Goal: Find specific page/section: Find specific page/section

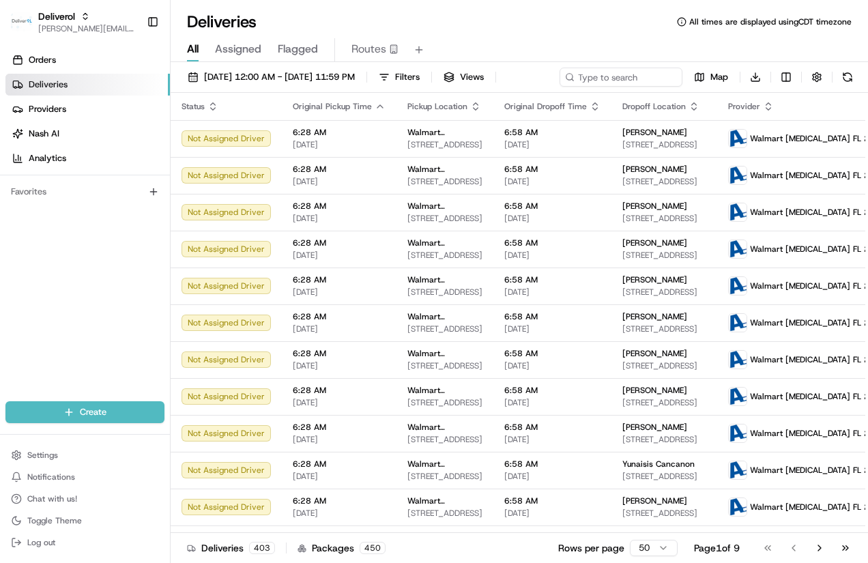
click at [247, 50] on span "Assigned" at bounding box center [238, 49] width 46 height 16
click at [51, 107] on span "Providers" at bounding box center [48, 109] width 38 height 12
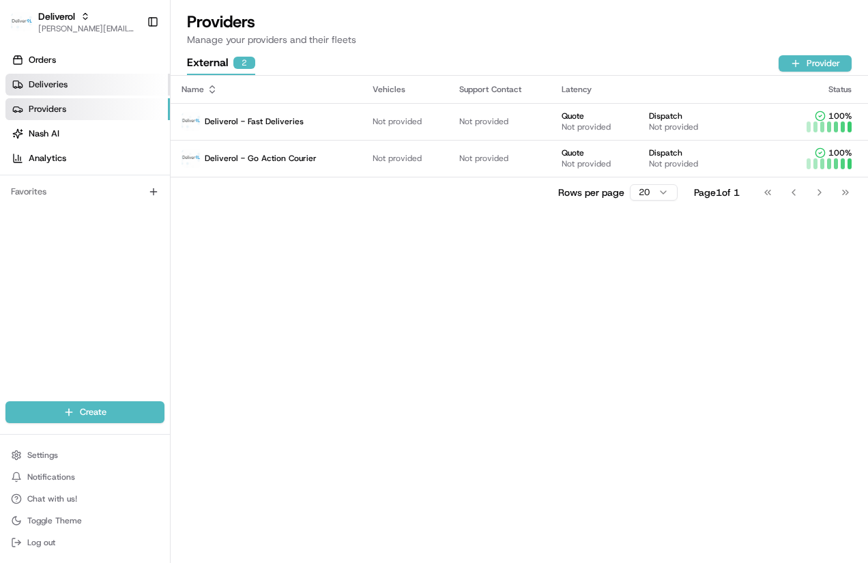
click at [66, 85] on span "Deliveries" at bounding box center [48, 85] width 39 height 12
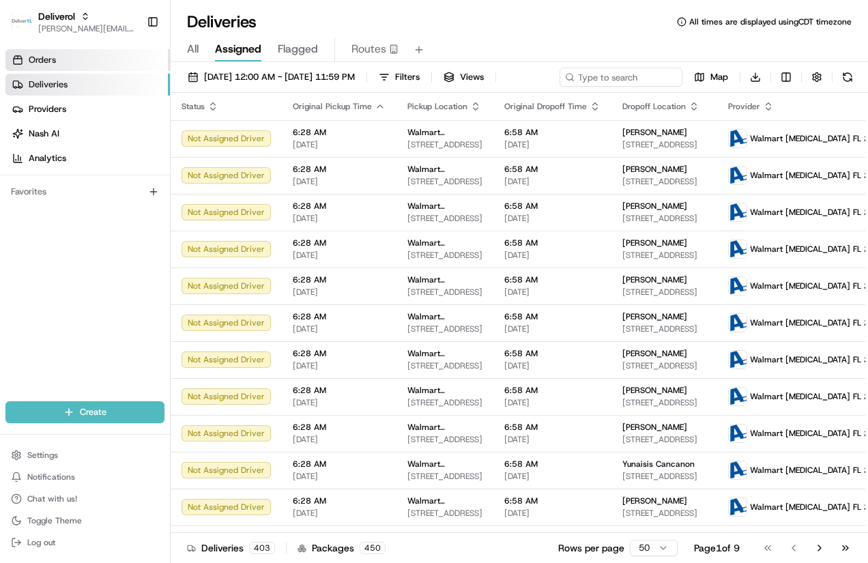
click at [57, 59] on link "Orders" at bounding box center [87, 60] width 165 height 22
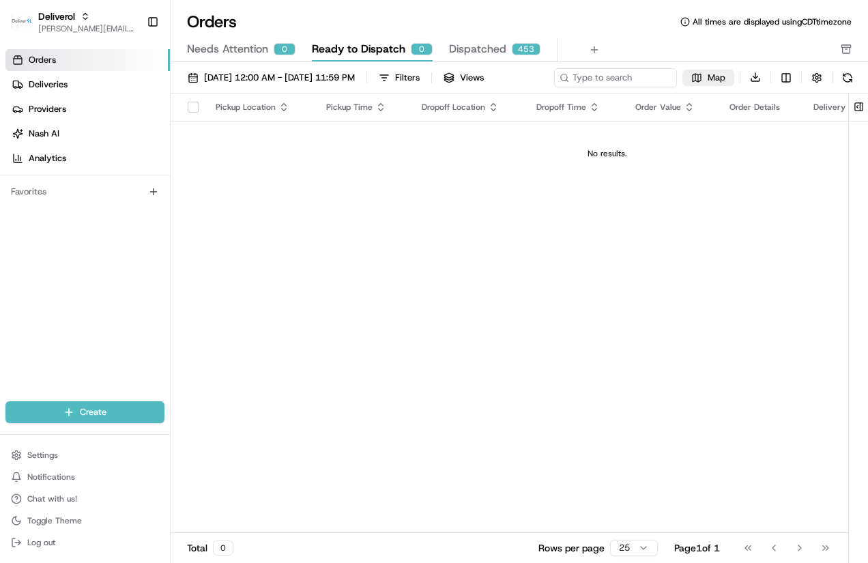
click at [710, 78] on span "Map" at bounding box center [717, 78] width 18 height 12
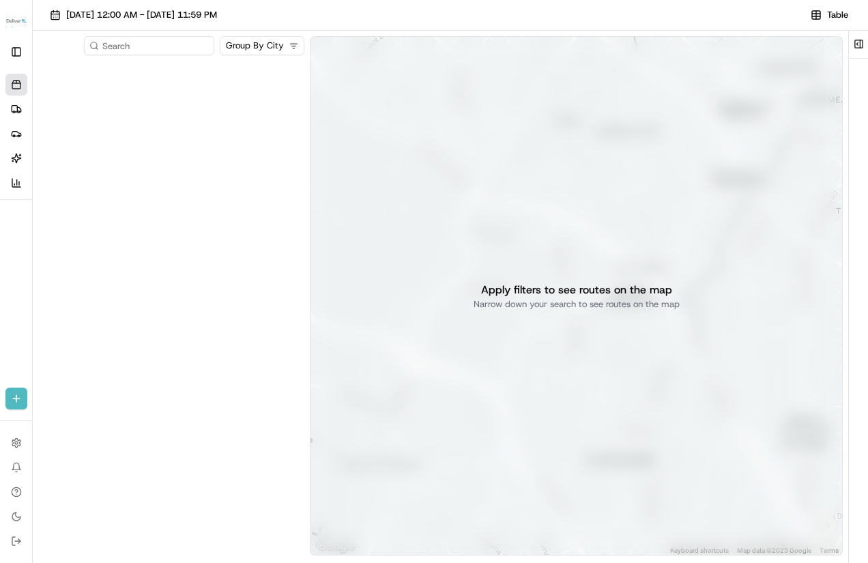
drag, startPoint x: 832, startPoint y: 1, endPoint x: 249, endPoint y: 135, distance: 597.6
click at [249, 135] on div at bounding box center [171, 310] width 266 height 498
